Goal: Check status: Check status

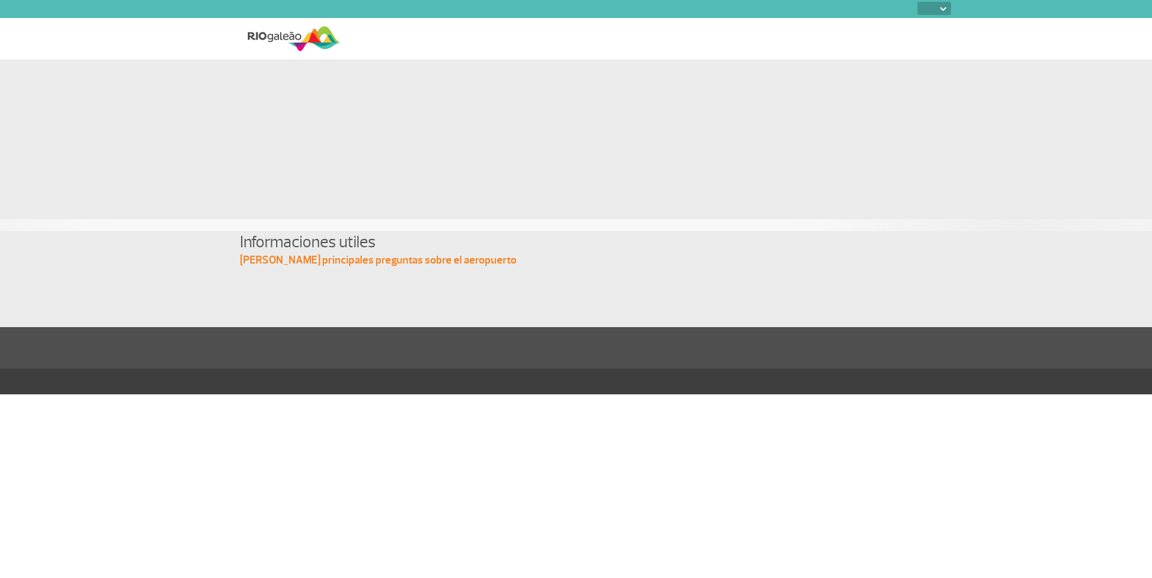
select select
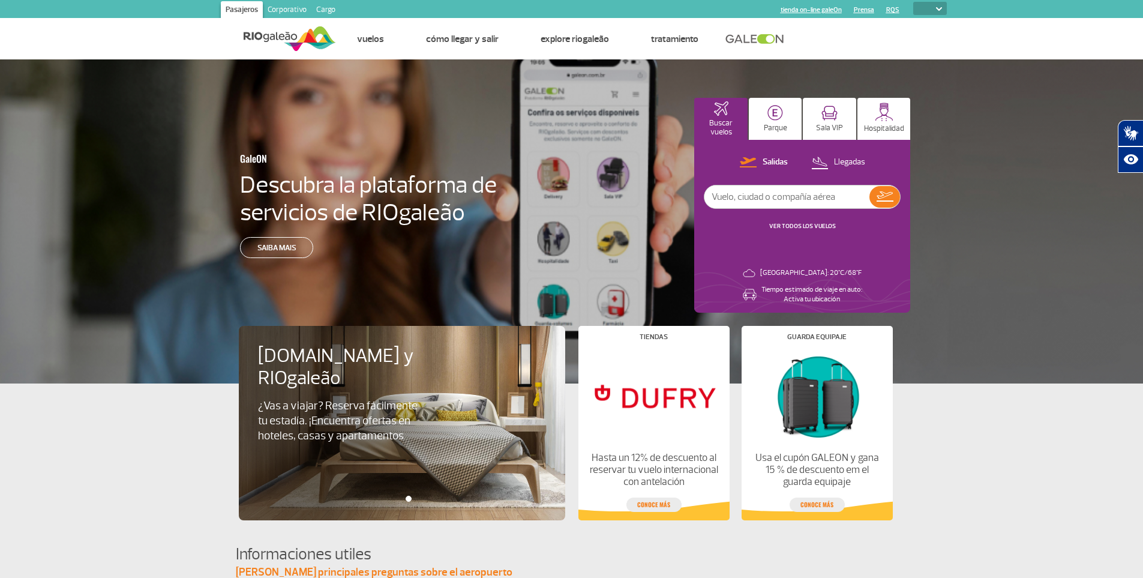
click at [789, 198] on input "text" at bounding box center [786, 196] width 165 height 23
type input "[GEOGRAPHIC_DATA]"
click at [877, 201] on img at bounding box center [884, 196] width 17 height 10
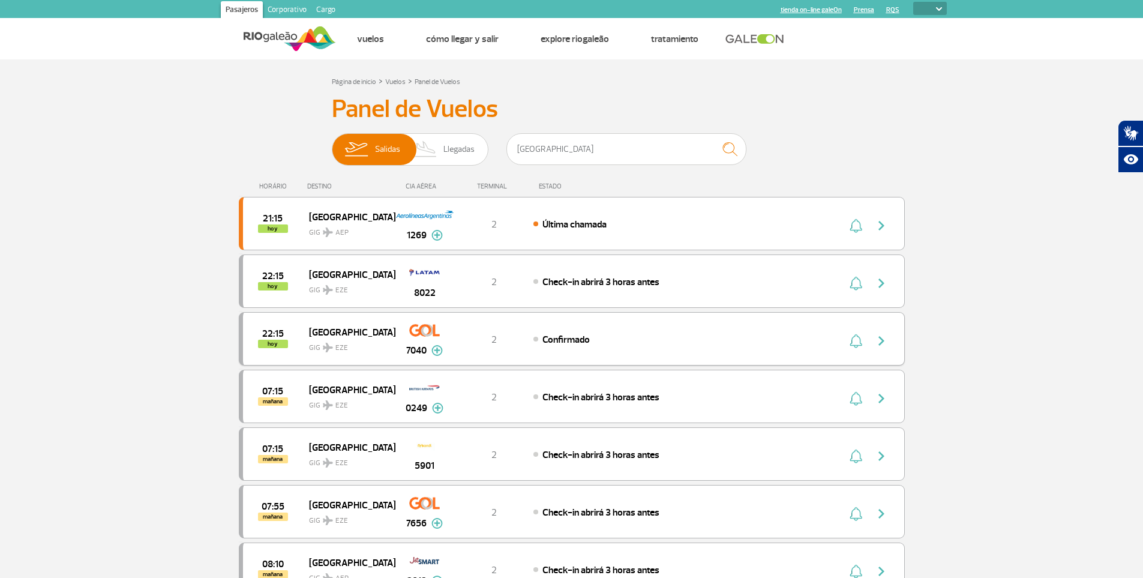
click at [883, 339] on img "button" at bounding box center [881, 341] width 14 height 14
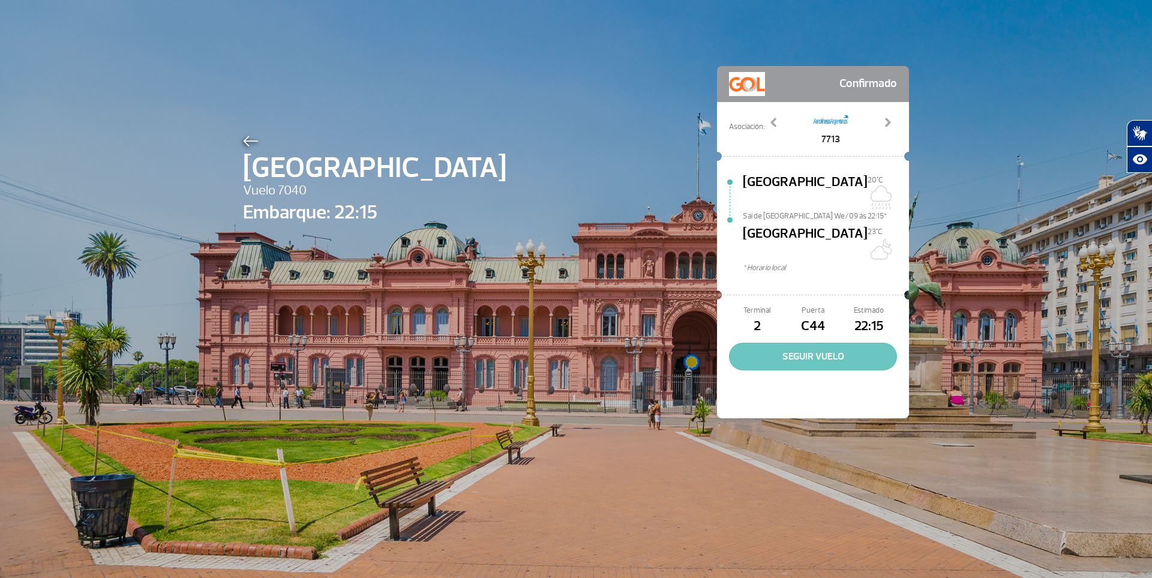
click at [818, 343] on button "SEGUIR VUELO" at bounding box center [813, 357] width 168 height 28
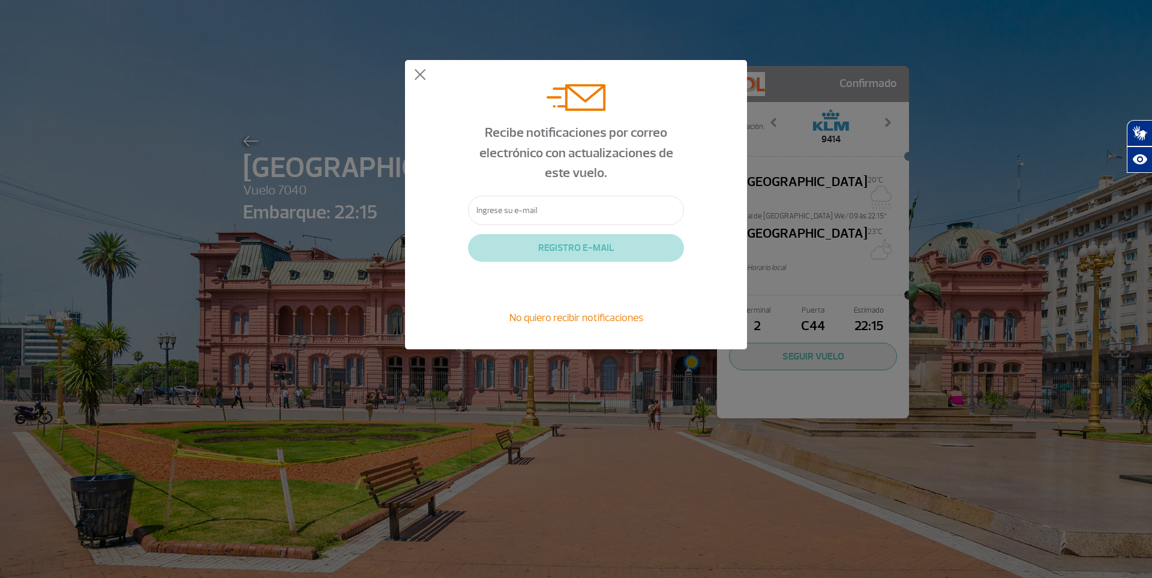
click at [578, 208] on input "text" at bounding box center [576, 210] width 216 height 29
type input "santiagosabarots@hotmail.com"
click at [565, 253] on button "REGISTRO E-MAIL" at bounding box center [576, 248] width 216 height 28
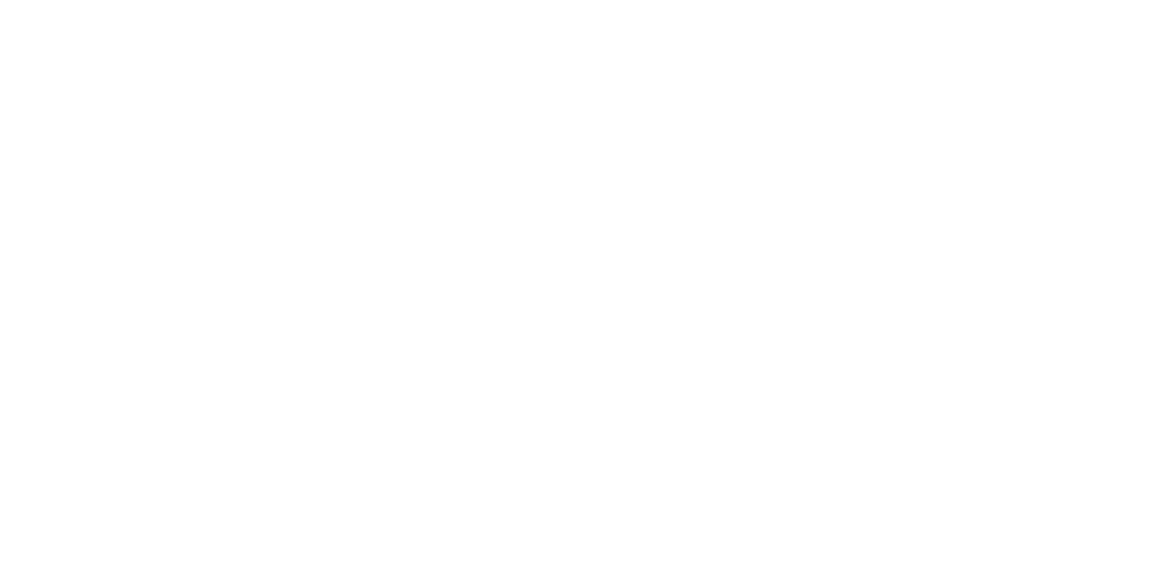
select select
